Goal: Find specific page/section: Find specific page/section

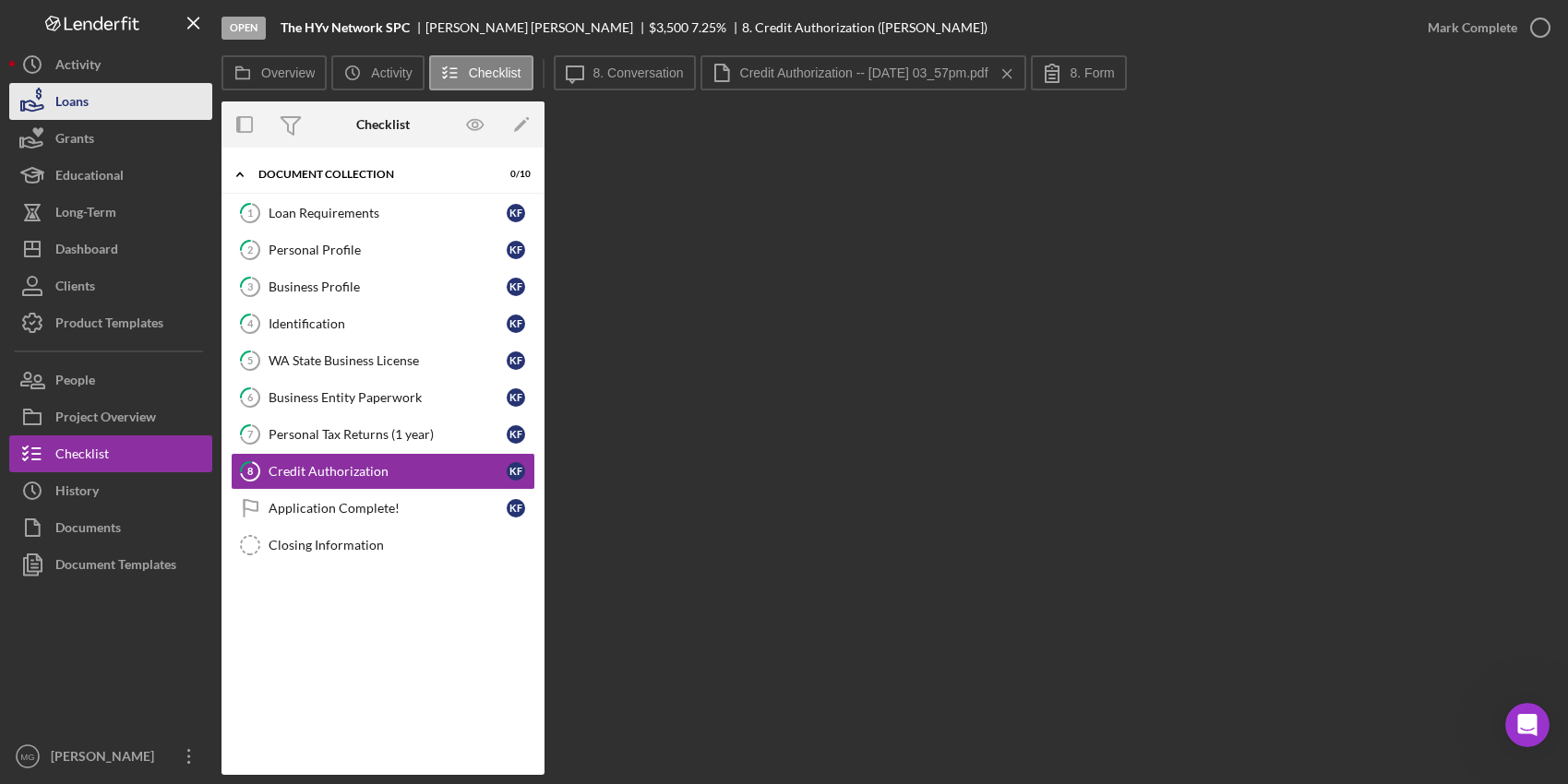
click at [95, 101] on button "Loans" at bounding box center [111, 100] width 203 height 37
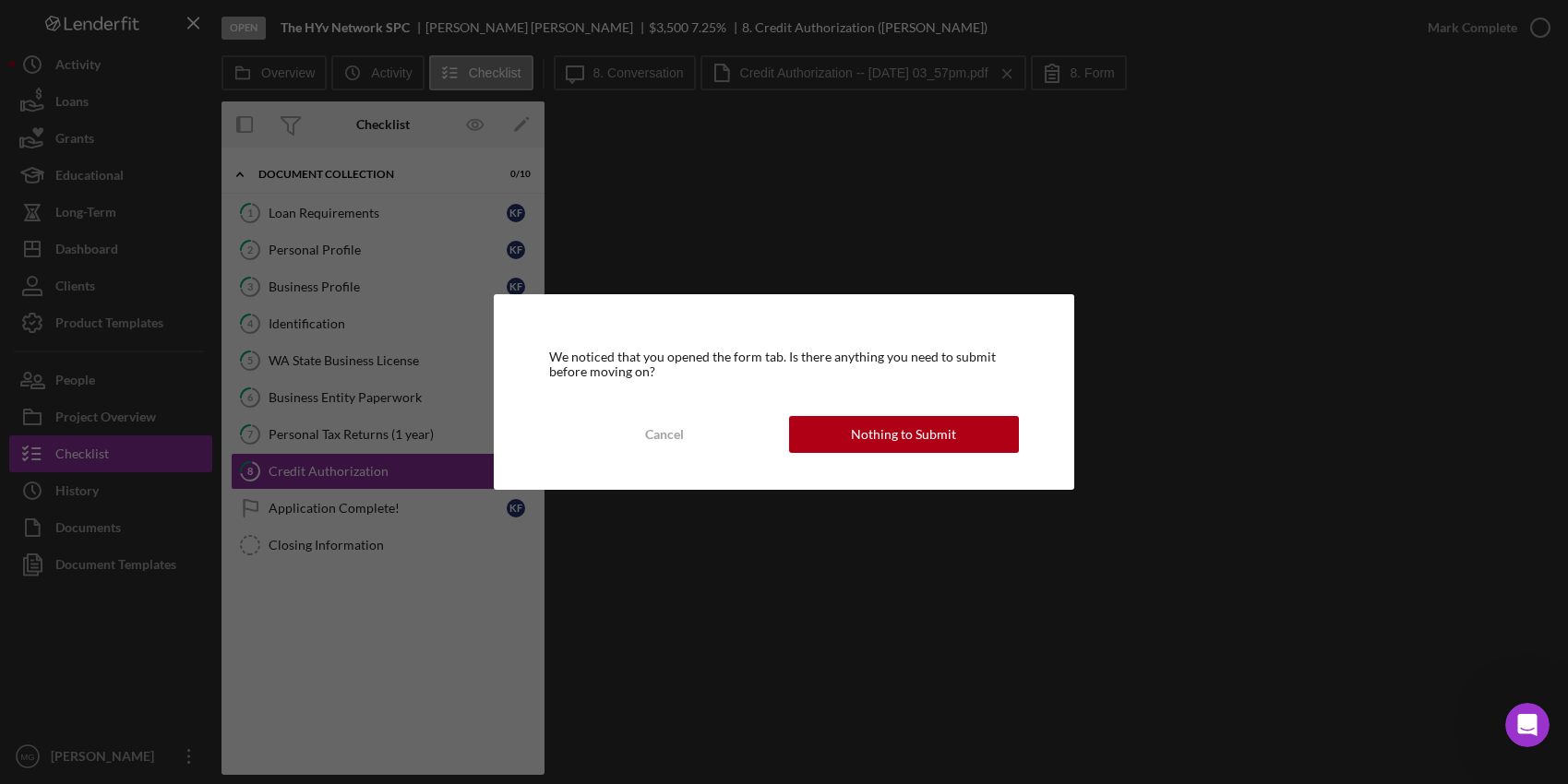
click at [839, 414] on div "We noticed that you opened the form tab. Is there anything you need to submit b…" at bounding box center [784, 392] width 581 height 196
click at [840, 429] on button "Nothing to Submit" at bounding box center [905, 434] width 231 height 37
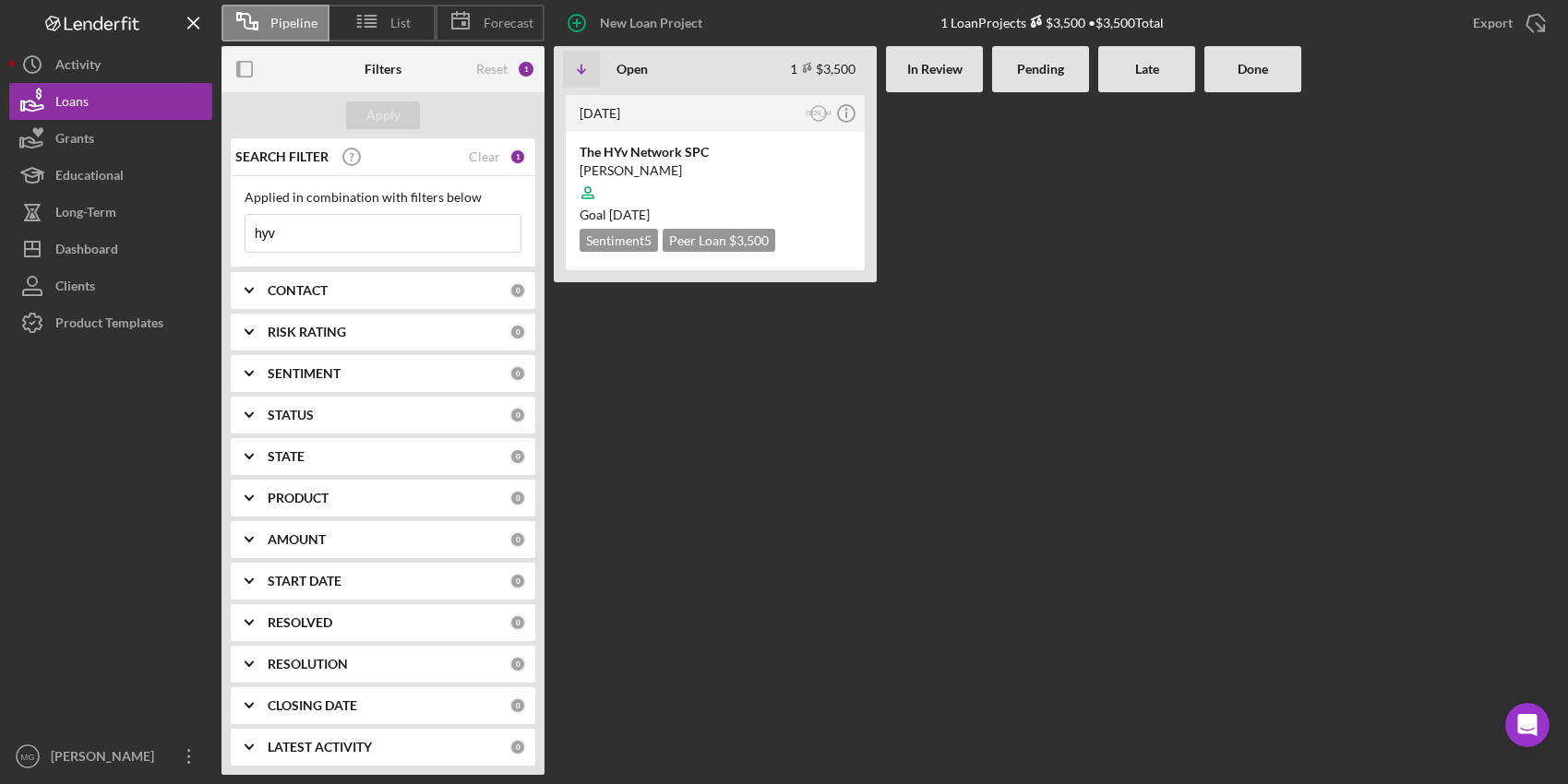
click at [372, 244] on input "hyv" at bounding box center [383, 233] width 275 height 37
type input "h"
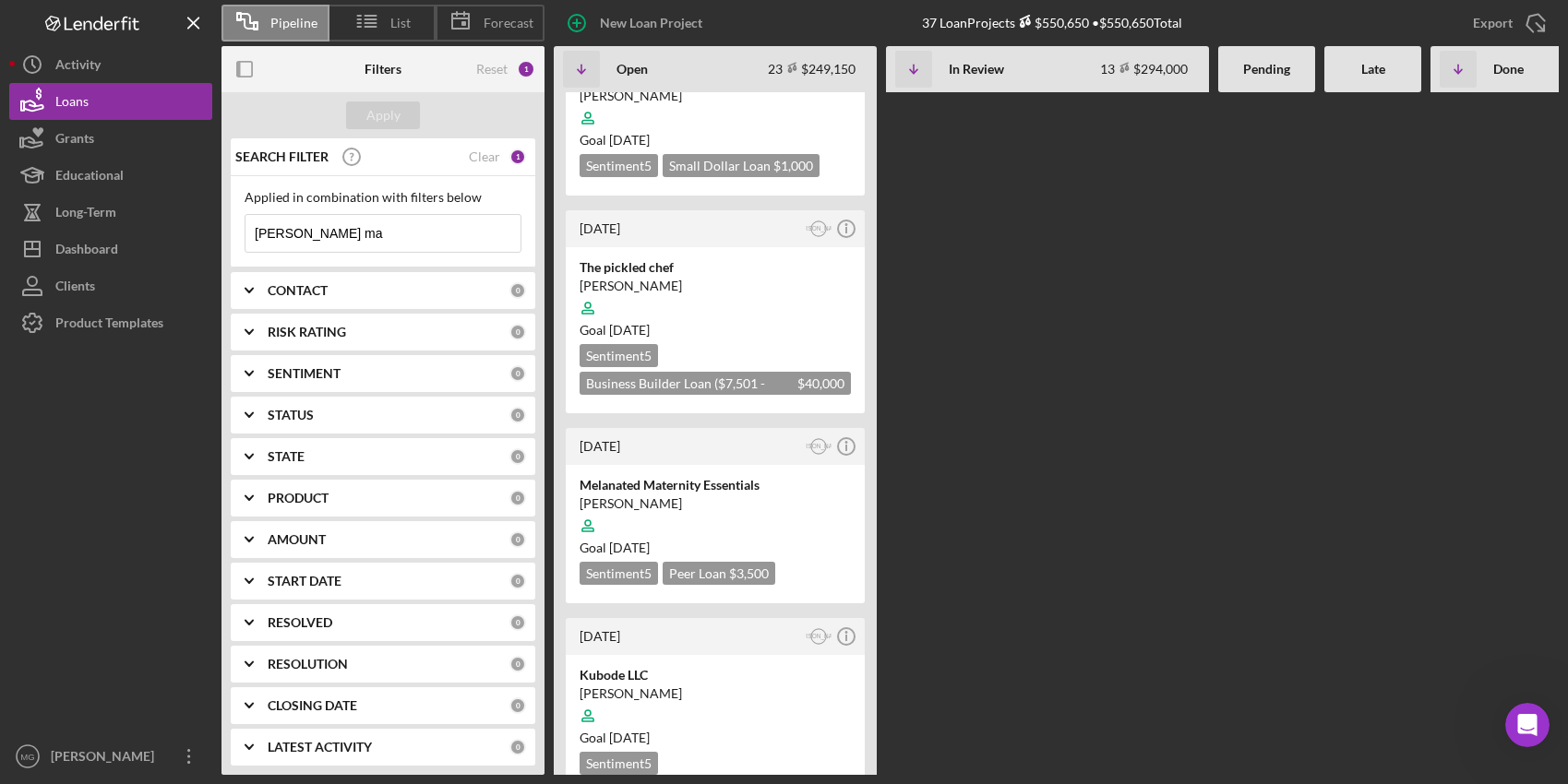
scroll to position [4016, 0]
drag, startPoint x: 298, startPoint y: 234, endPoint x: 226, endPoint y: 222, distance: 73.0
click at [226, 222] on div "SEARCH FILTER Clear 1 Applied in combination with filters below [PERSON_NAME] m…" at bounding box center [383, 457] width 324 height 637
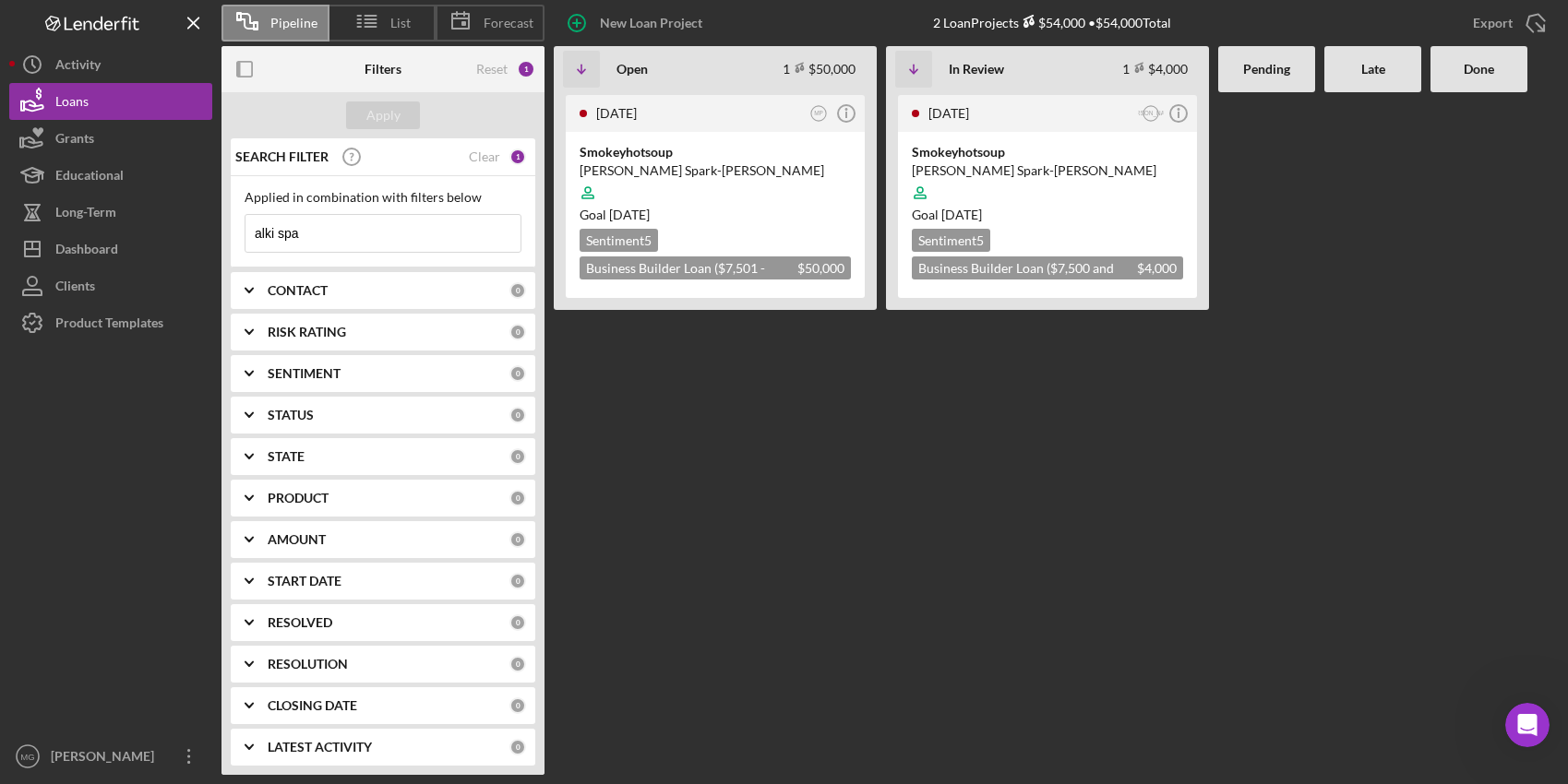
scroll to position [0, 0]
type input "alki spa"
click at [471, 149] on div "Clear" at bounding box center [485, 156] width 32 height 15
click at [391, 106] on div "Apply" at bounding box center [383, 115] width 34 height 28
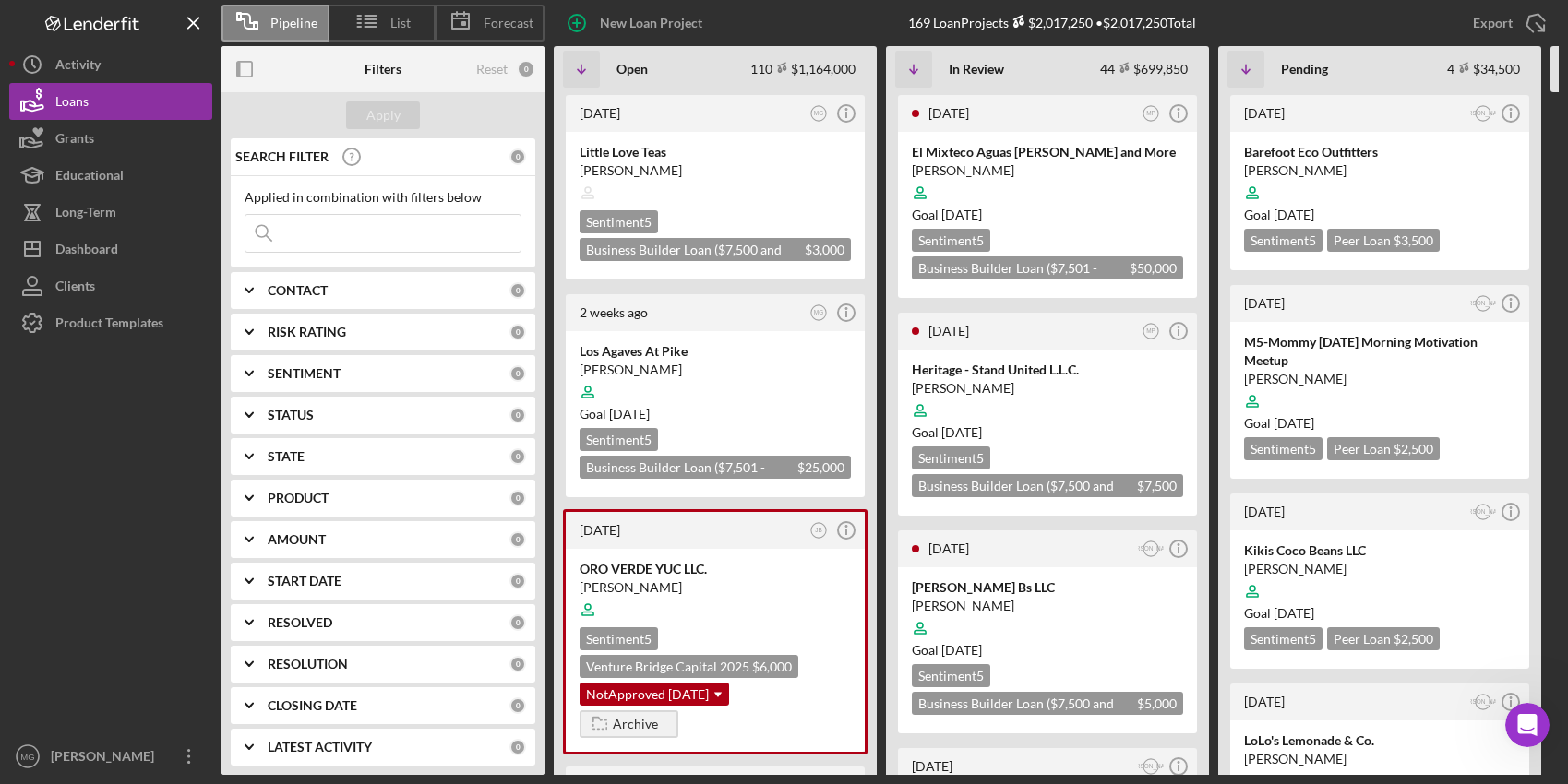
click at [344, 239] on input at bounding box center [383, 233] width 275 height 37
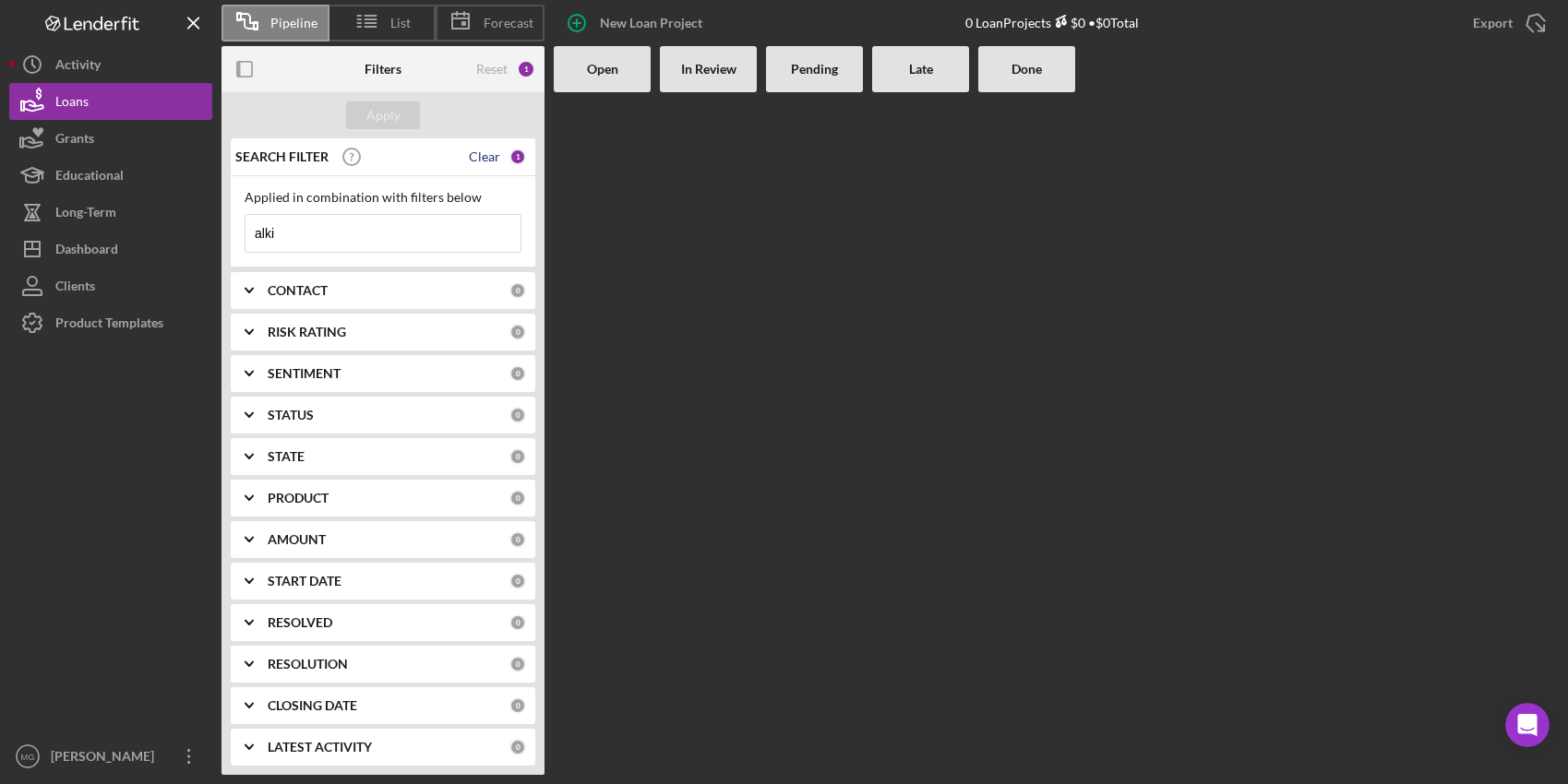
type input "alki"
click at [479, 151] on div "Clear" at bounding box center [485, 156] width 32 height 15
click at [427, 119] on div "Apply" at bounding box center [383, 115] width 324 height 46
click at [394, 110] on div "Apply" at bounding box center [383, 115] width 34 height 28
